Goal: Transaction & Acquisition: Purchase product/service

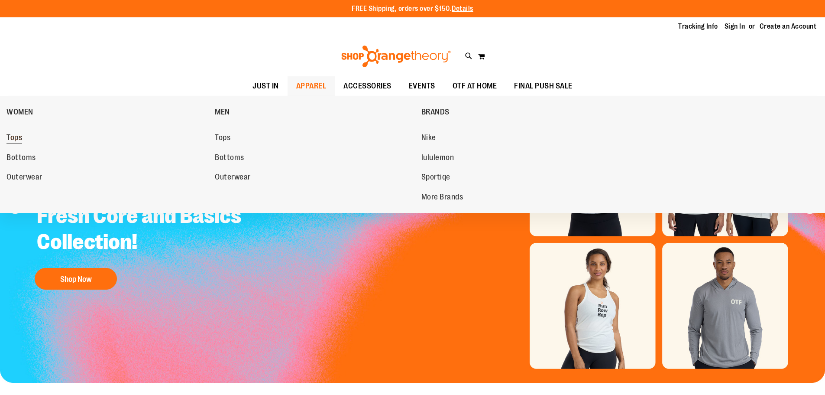
click at [20, 136] on span "Tops" at bounding box center [14, 138] width 16 height 11
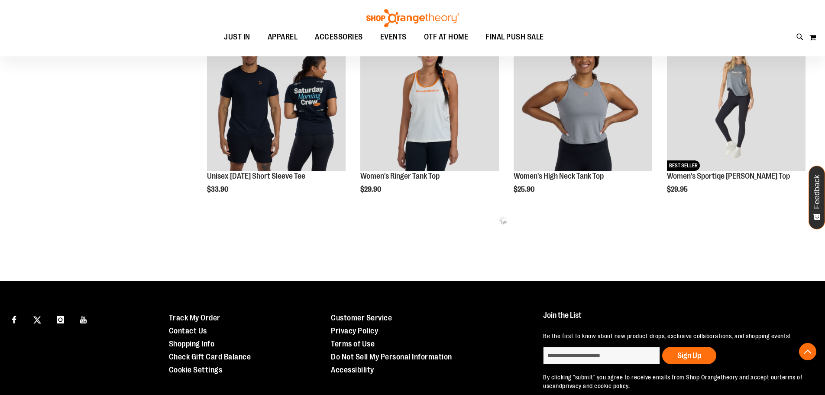
scroll to position [563, 0]
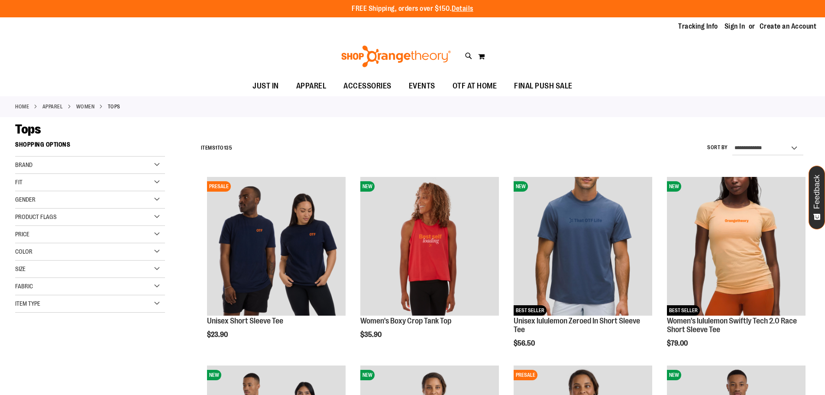
click at [54, 104] on link "APPAREL" at bounding box center [52, 107] width 21 height 8
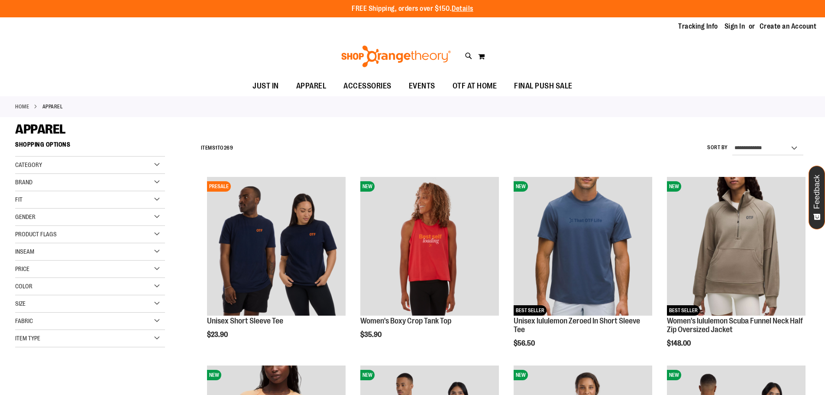
click at [111, 165] on div "Category" at bounding box center [90, 164] width 150 height 17
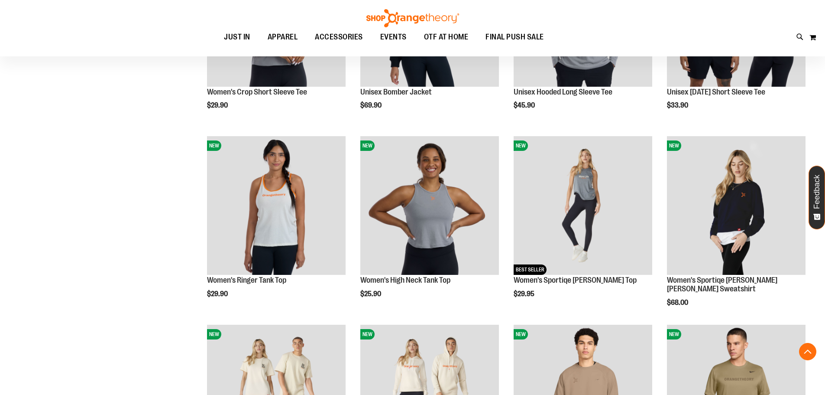
scroll to position [606, 0]
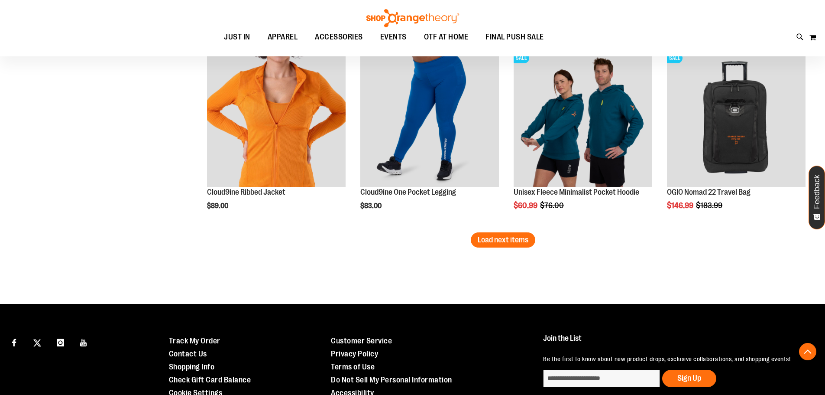
scroll to position [1646, 0]
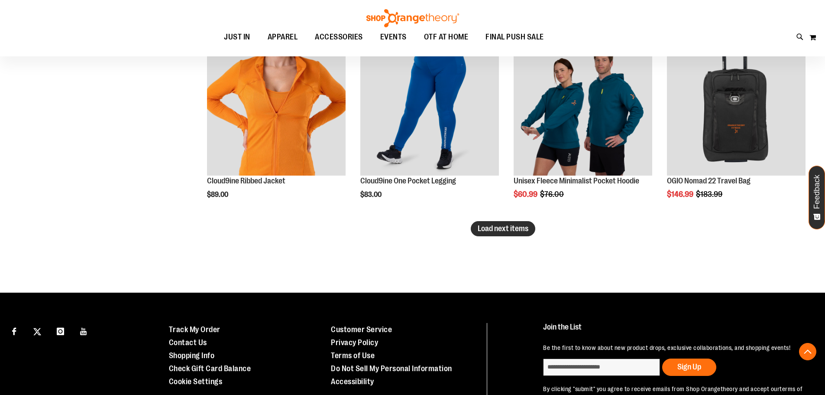
click at [492, 229] on span "Load next items" at bounding box center [503, 228] width 51 height 9
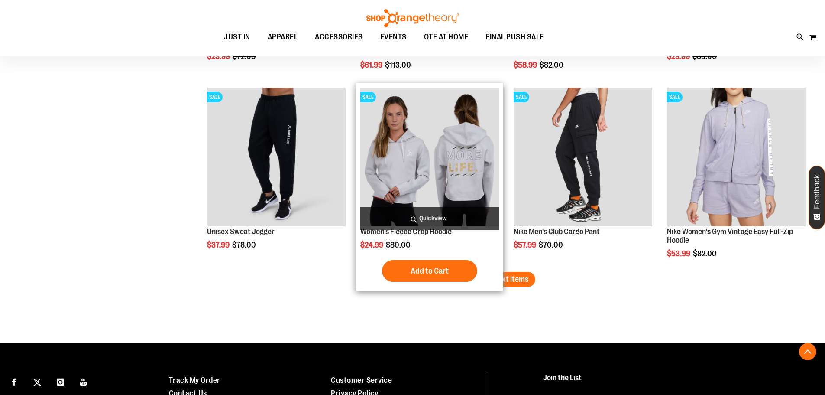
scroll to position [2166, 0]
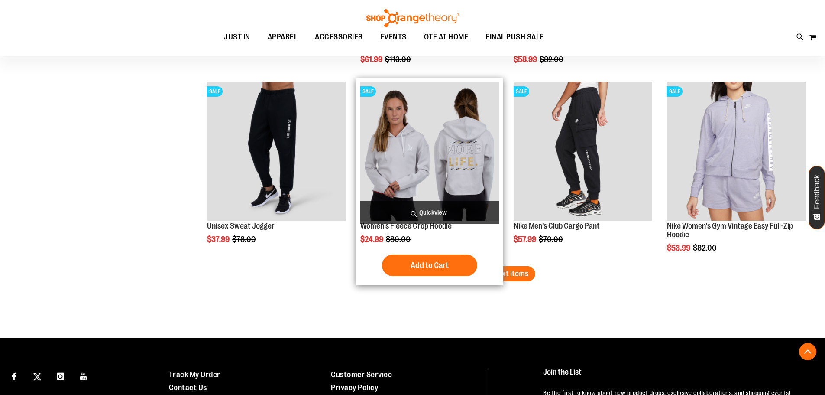
click at [455, 141] on img "product" at bounding box center [429, 151] width 139 height 139
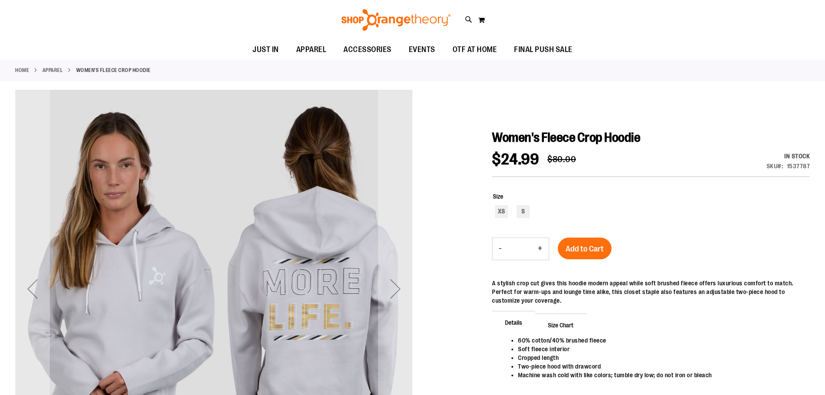
scroll to position [86, 0]
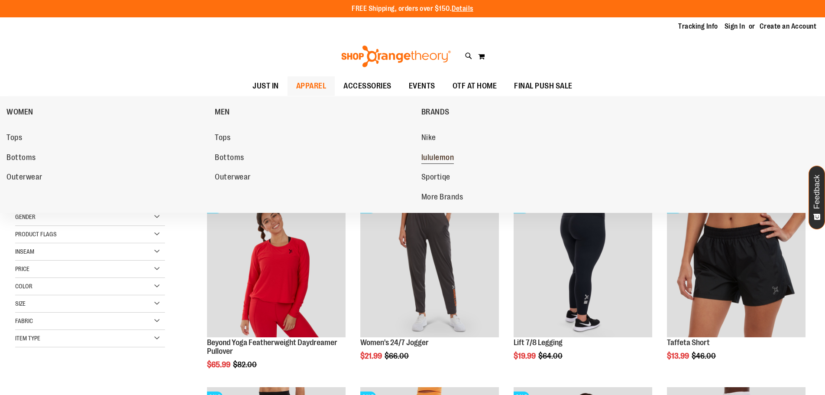
click at [451, 153] on span "lululemon" at bounding box center [438, 158] width 33 height 11
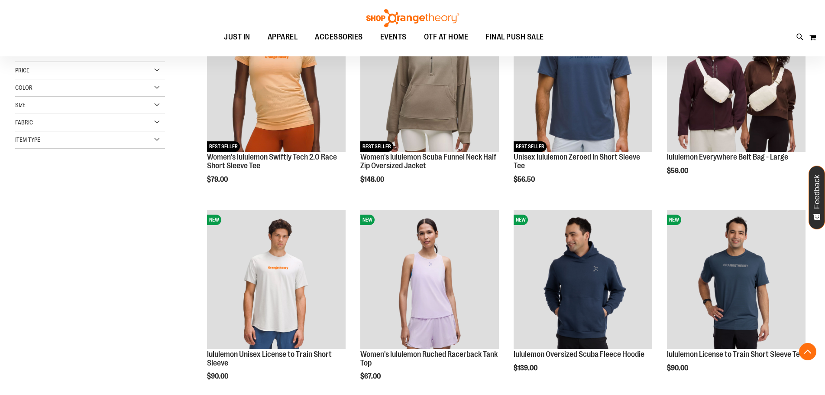
scroll to position [216, 0]
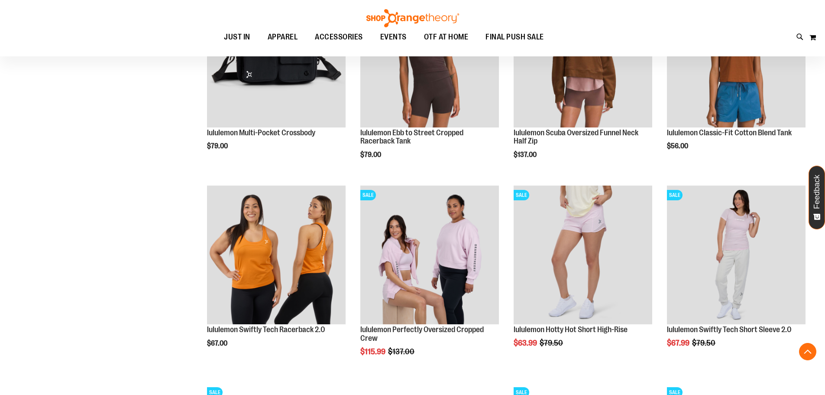
scroll to position [779, 0]
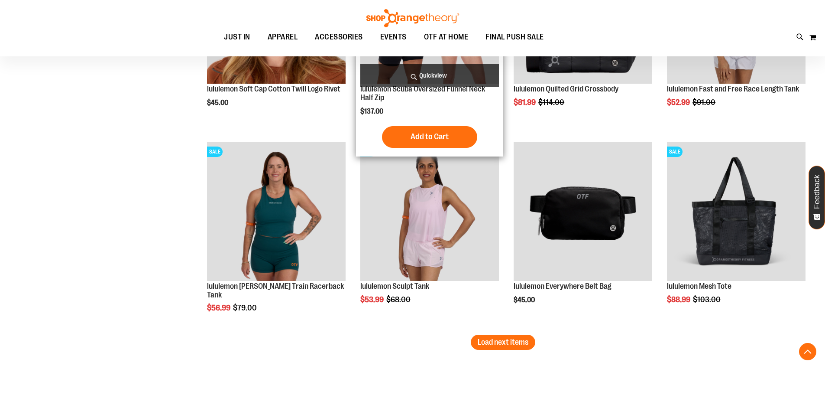
scroll to position [1689, 0]
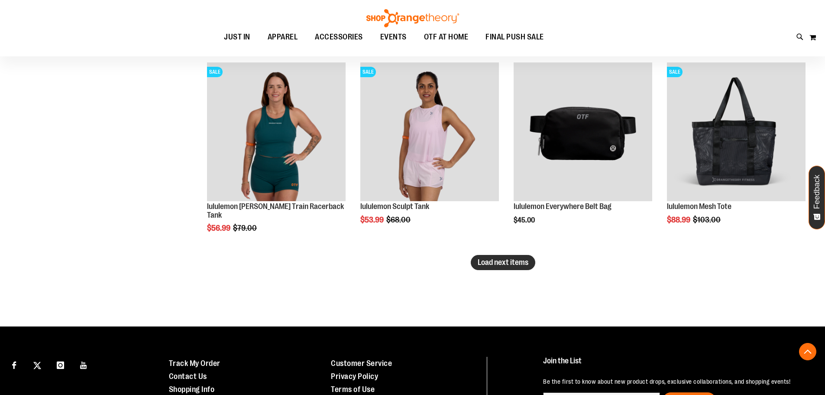
click at [485, 265] on span "Load next items" at bounding box center [503, 262] width 51 height 9
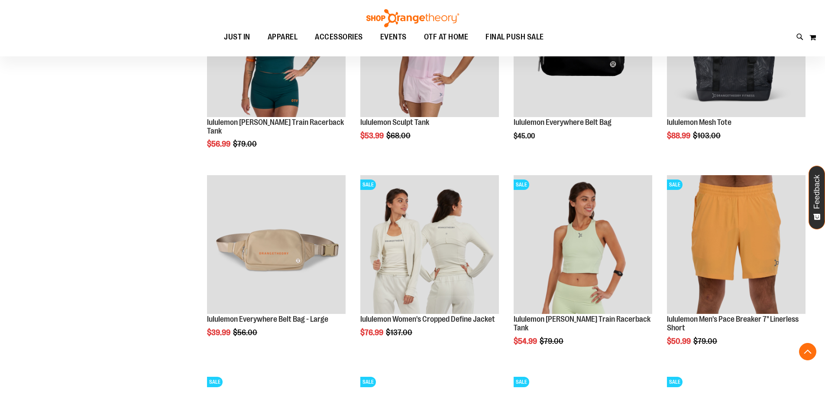
scroll to position [1776, 0]
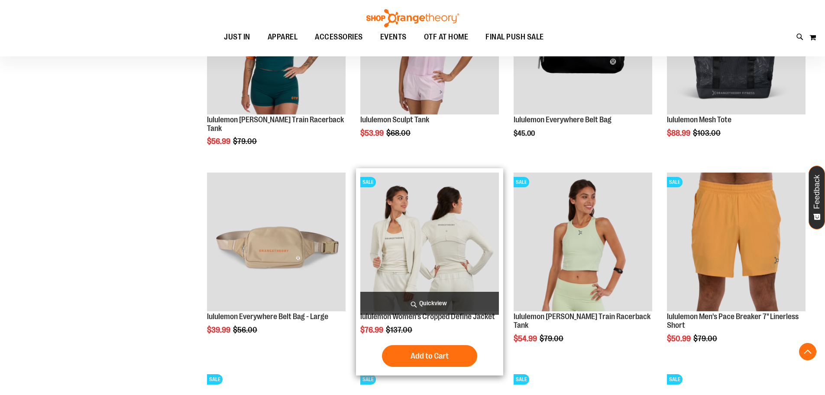
click at [407, 241] on img "product" at bounding box center [429, 241] width 139 height 139
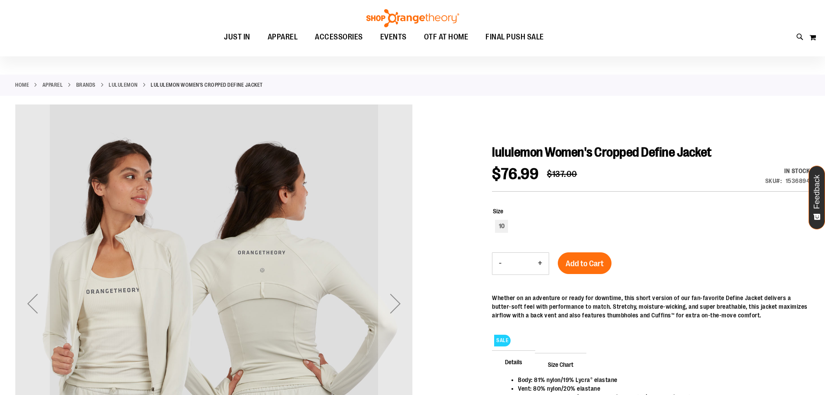
scroll to position [43, 0]
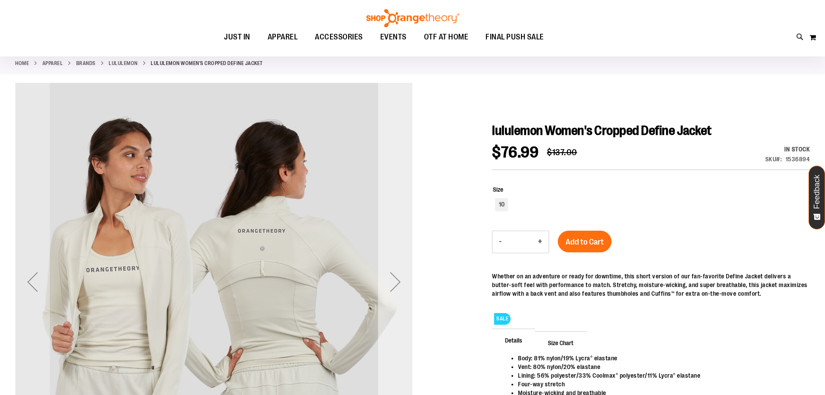
click at [393, 282] on div "Next" at bounding box center [395, 281] width 35 height 35
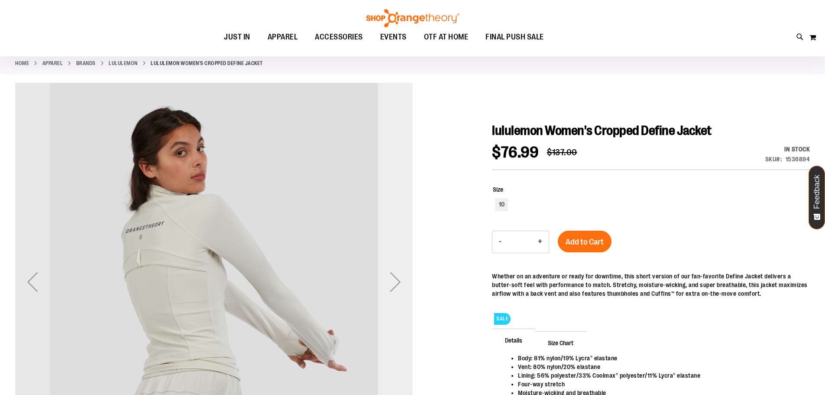
click at [393, 282] on div "Next" at bounding box center [395, 281] width 35 height 35
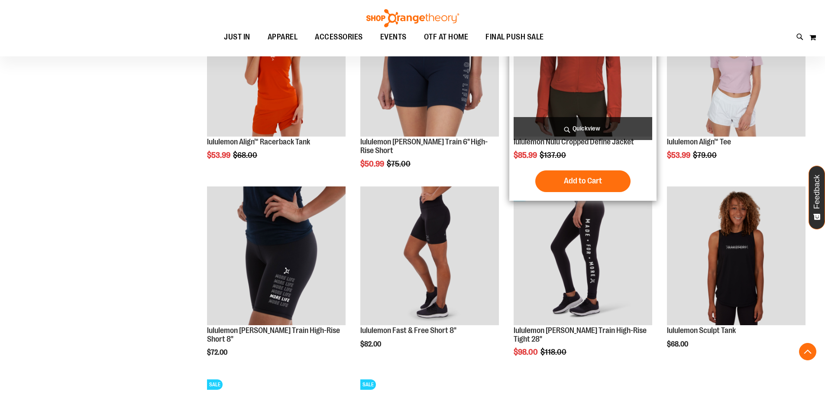
scroll to position [684, 0]
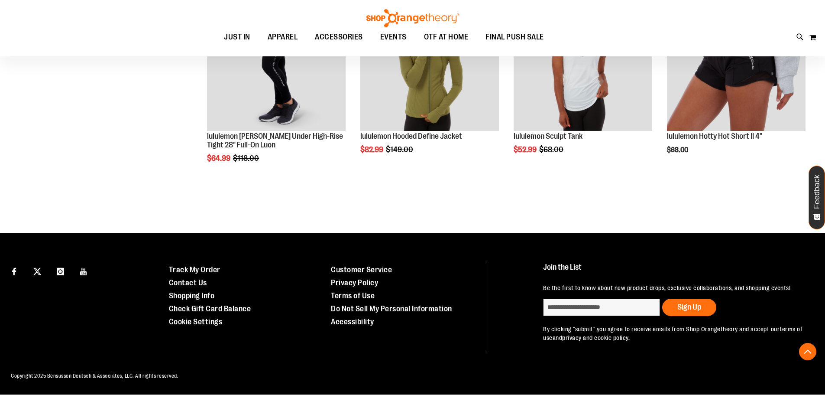
scroll to position [1032, 0]
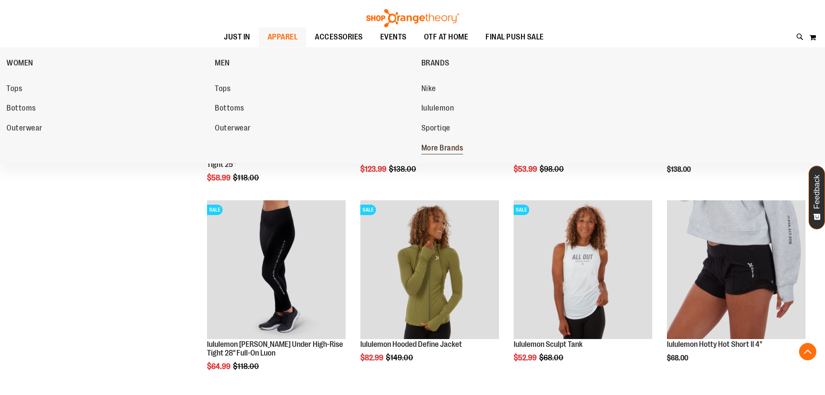
click at [428, 145] on span "More Brands" at bounding box center [443, 148] width 42 height 11
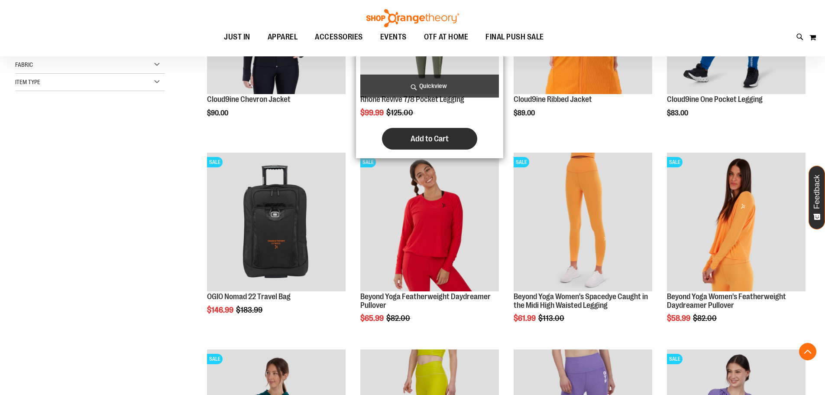
scroll to position [260, 0]
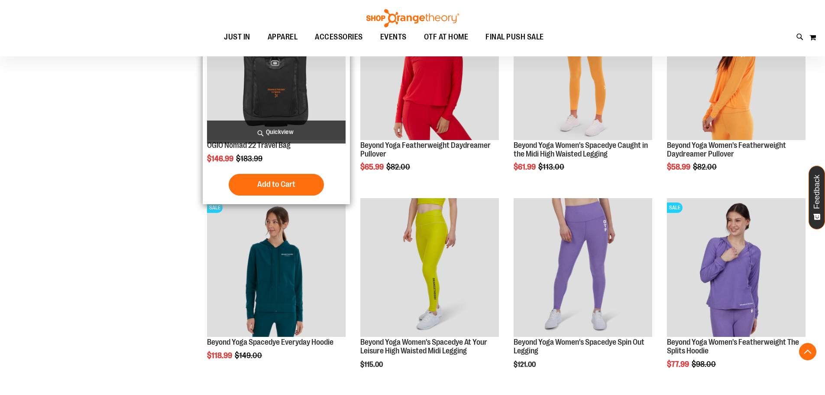
scroll to position [359, 0]
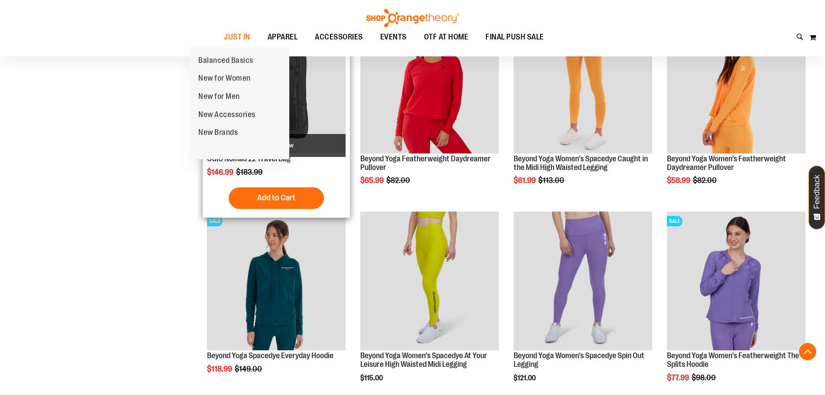
click at [222, 75] on span "New for Women" at bounding box center [224, 79] width 52 height 11
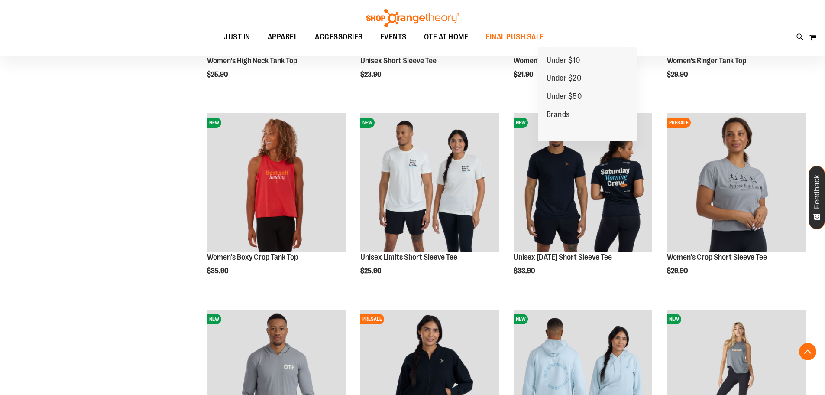
scroll to position [433, 0]
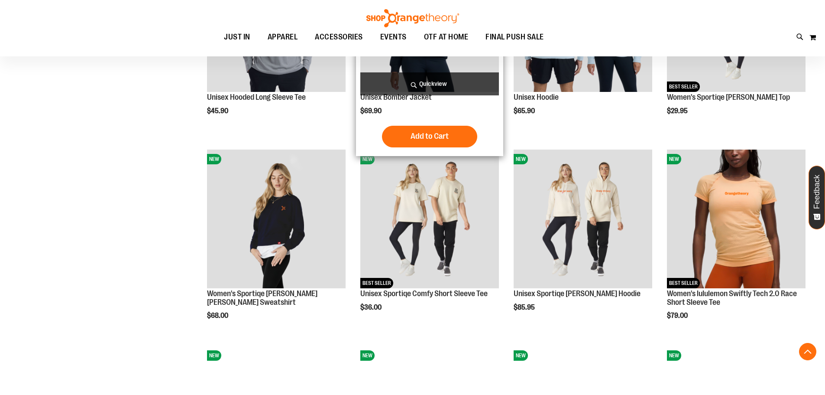
scroll to position [649, 0]
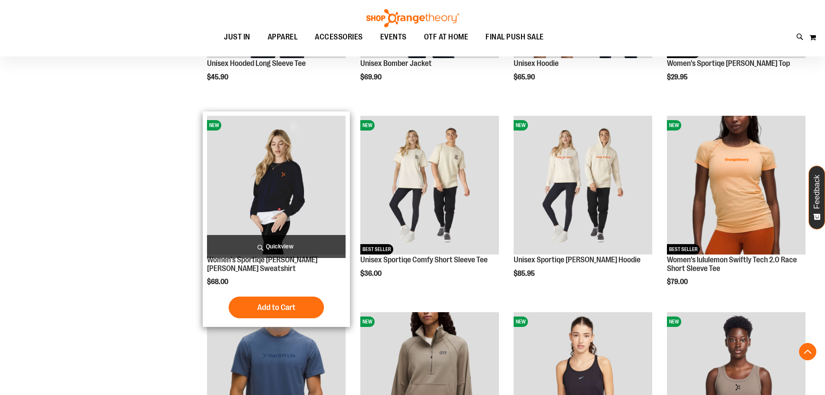
click at [319, 159] on img "product" at bounding box center [276, 185] width 139 height 139
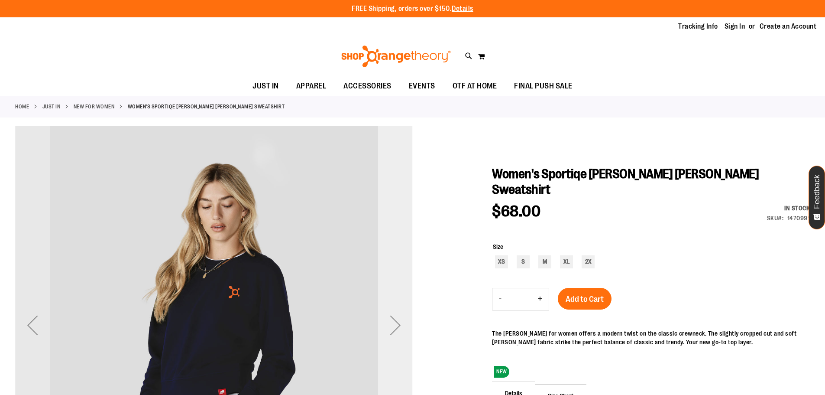
click at [404, 319] on div "Next" at bounding box center [395, 325] width 35 height 35
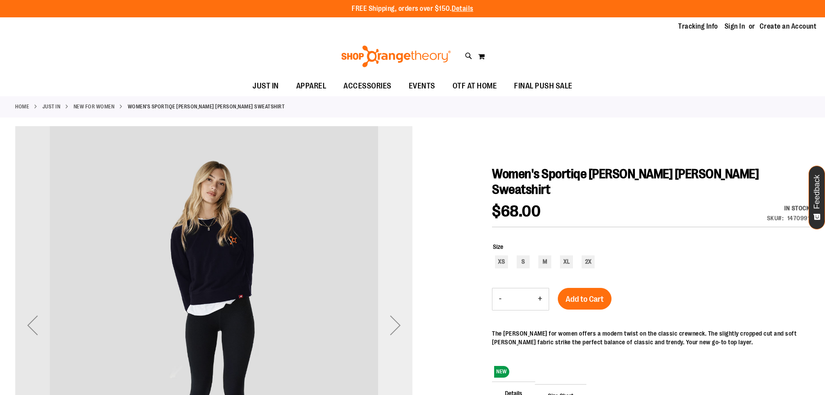
click at [393, 328] on div "Next" at bounding box center [395, 325] width 35 height 35
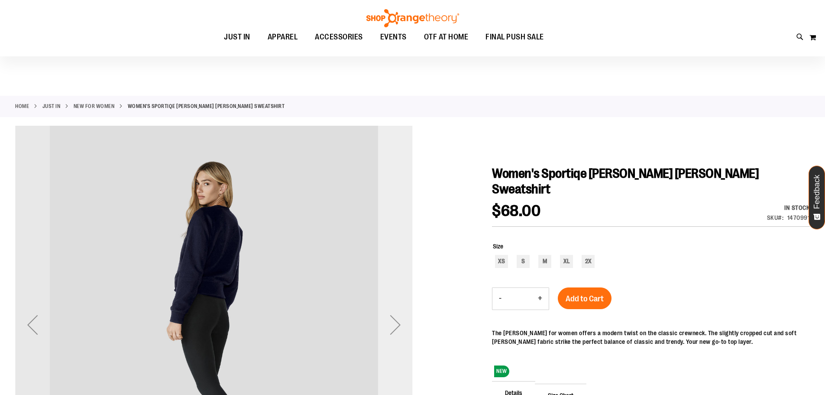
scroll to position [43, 0]
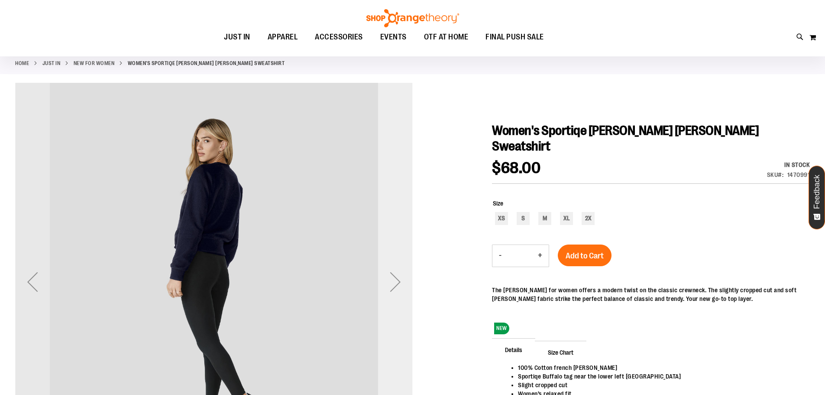
click at [398, 281] on div "Next" at bounding box center [395, 281] width 35 height 35
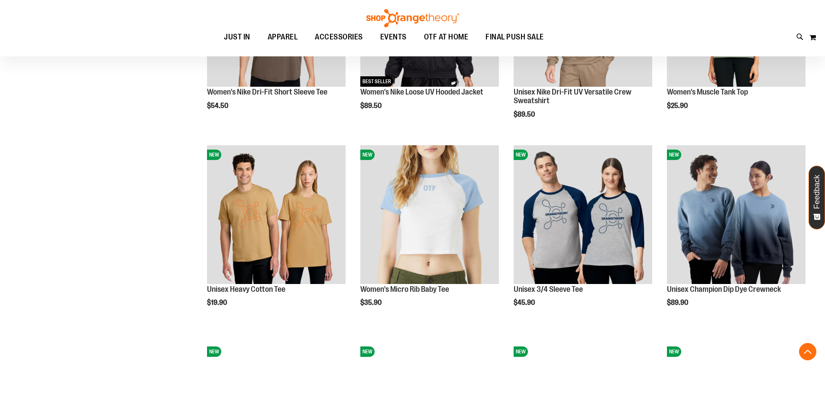
scroll to position [597, 0]
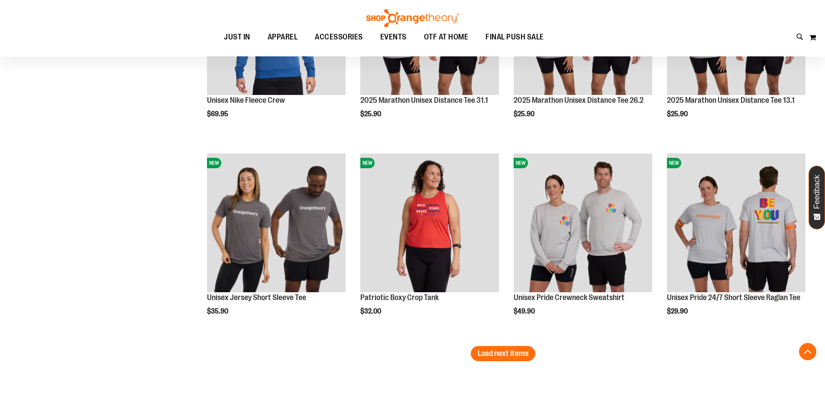
scroll to position [1637, 0]
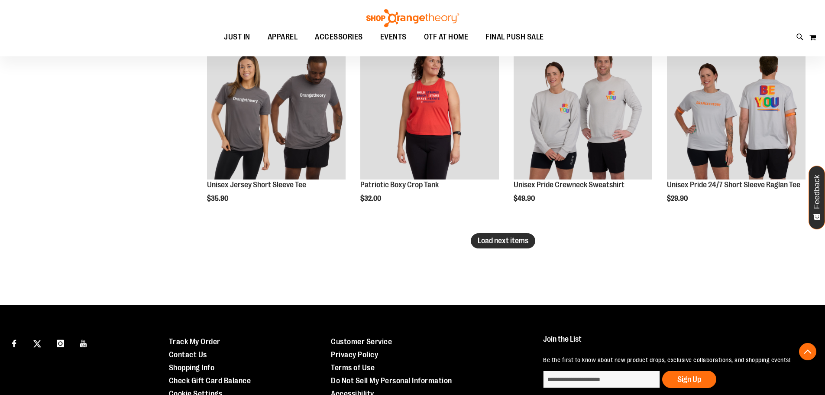
click at [487, 243] on span "Load next items" at bounding box center [503, 240] width 51 height 9
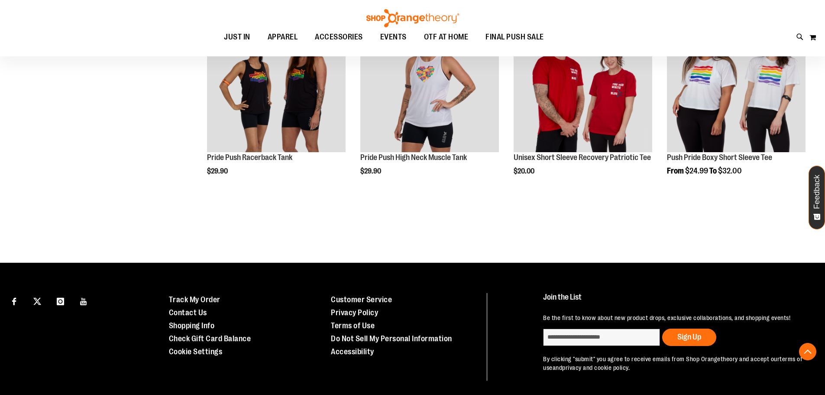
scroll to position [1899, 0]
